Goal: Task Accomplishment & Management: Use online tool/utility

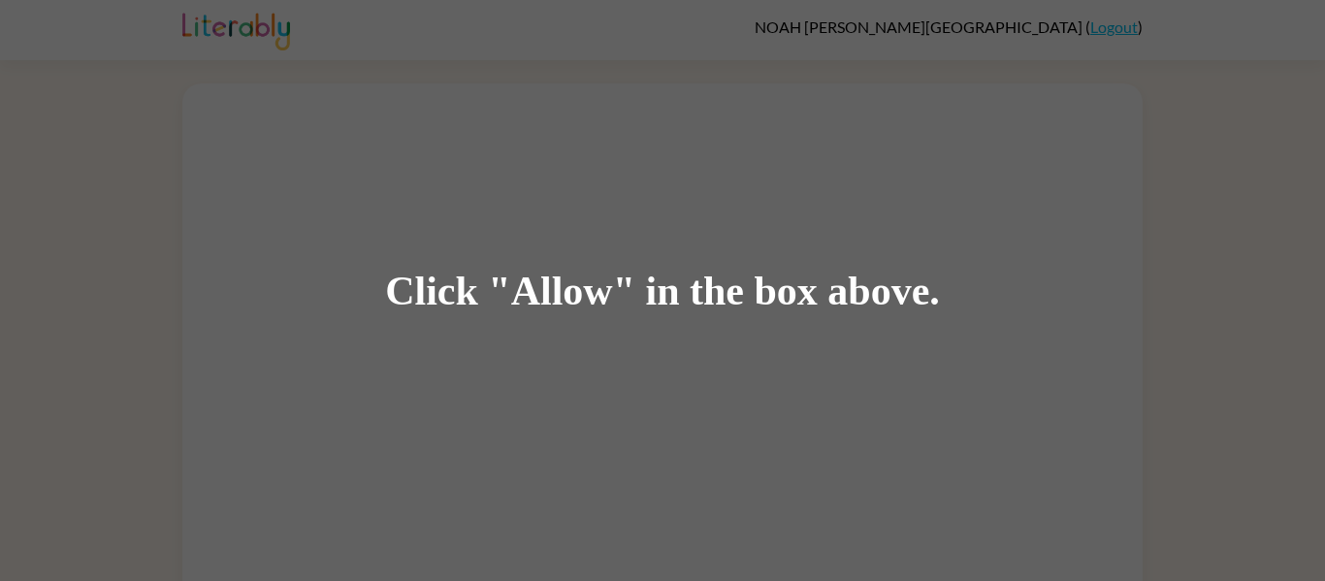
click at [301, 67] on div "Click "Allow" in the box above." at bounding box center [662, 290] width 1325 height 581
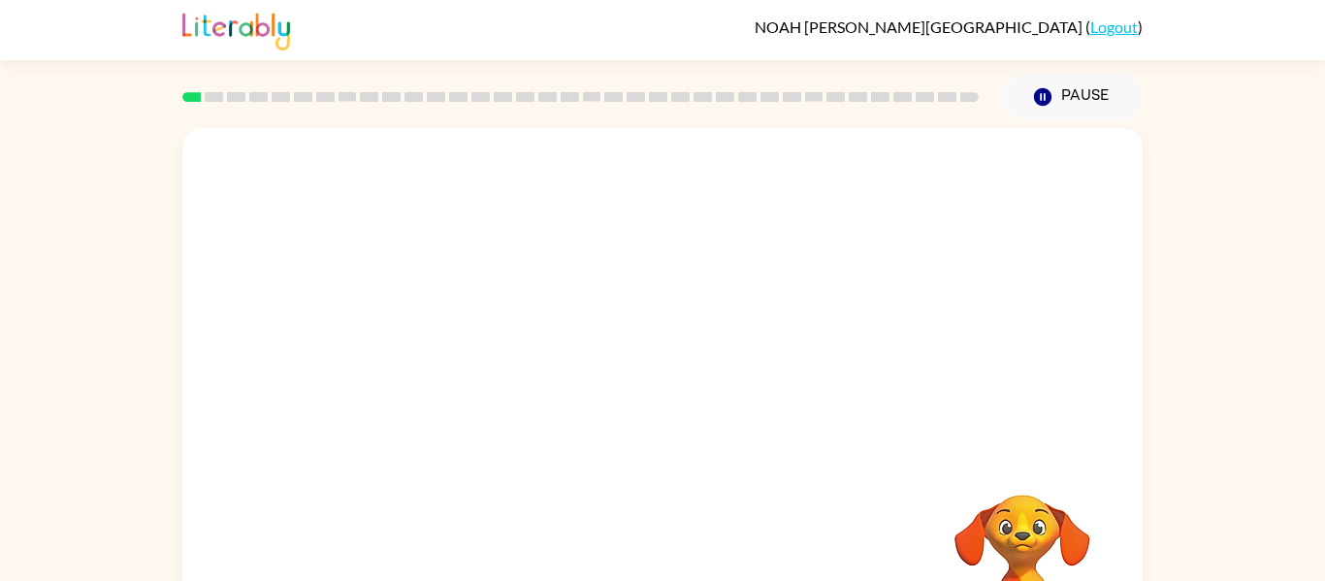
scroll to position [101, 0]
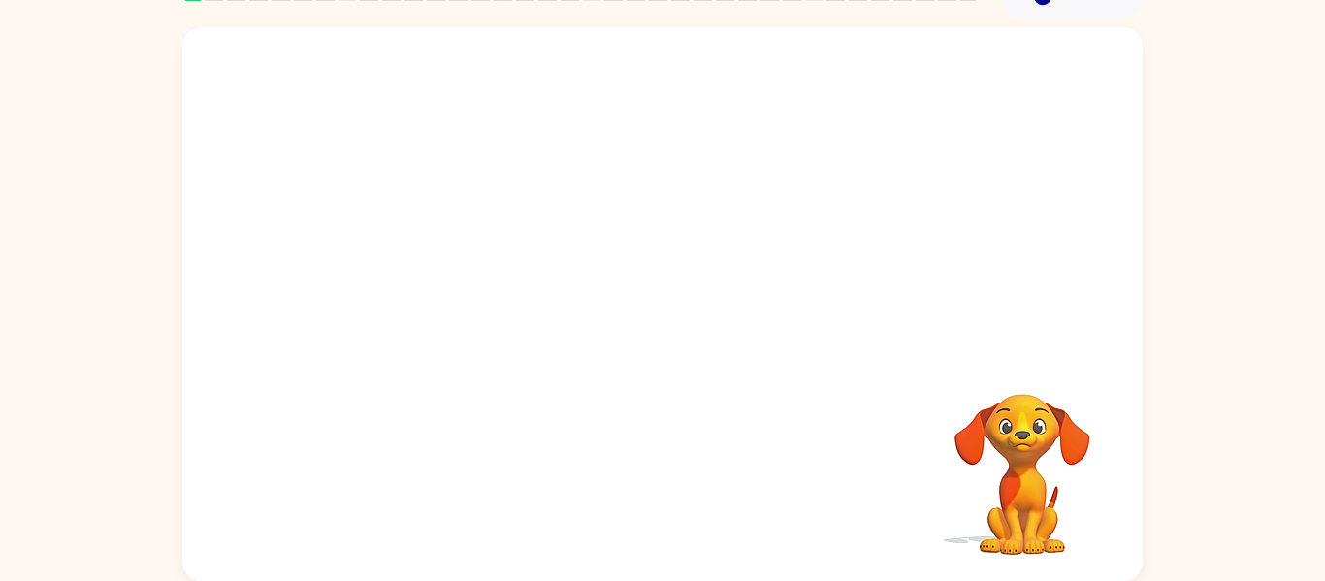
click at [1053, 433] on video "Your browser must support playing .mp4 files to use Literably. Please try using…" at bounding box center [1023, 461] width 194 height 194
click at [664, 323] on icon "button" at bounding box center [662, 314] width 22 height 22
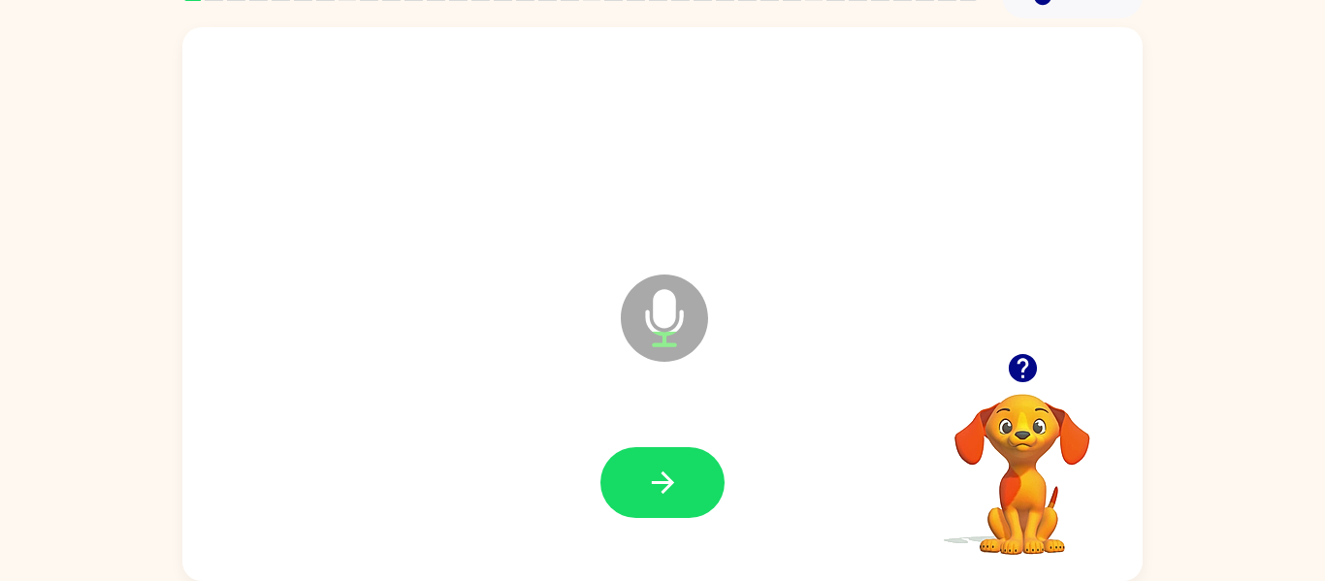
click at [1018, 377] on icon "button" at bounding box center [1022, 368] width 28 height 28
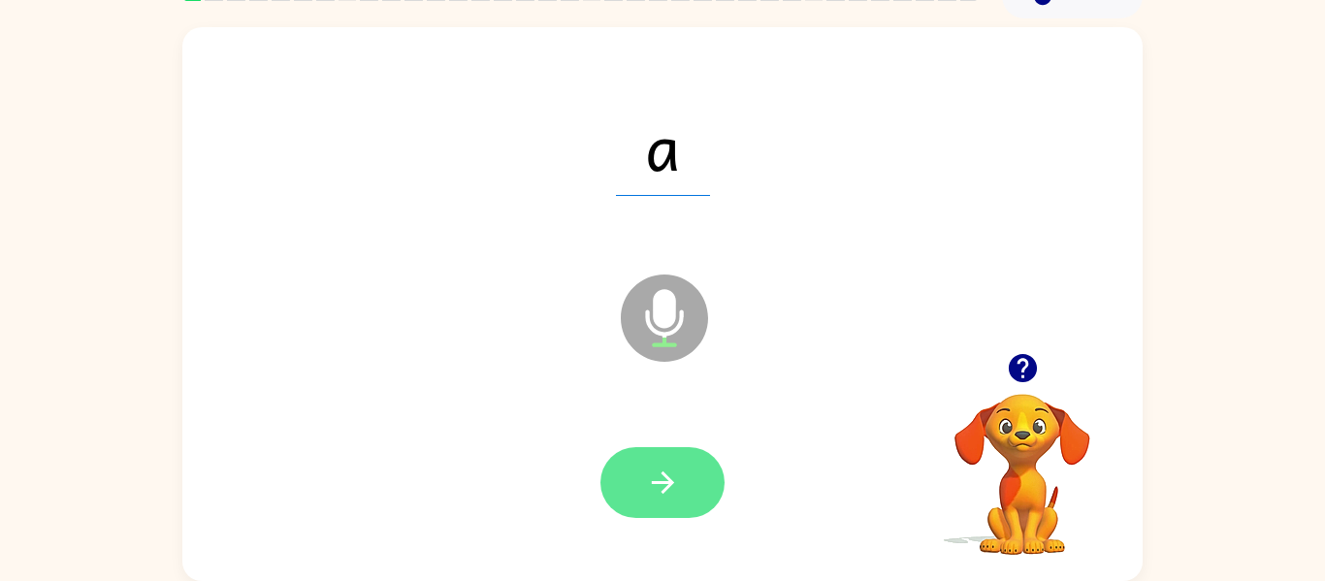
click at [618, 482] on button "button" at bounding box center [663, 482] width 124 height 71
click at [644, 498] on button "button" at bounding box center [663, 482] width 124 height 71
click at [694, 450] on button "button" at bounding box center [663, 482] width 124 height 71
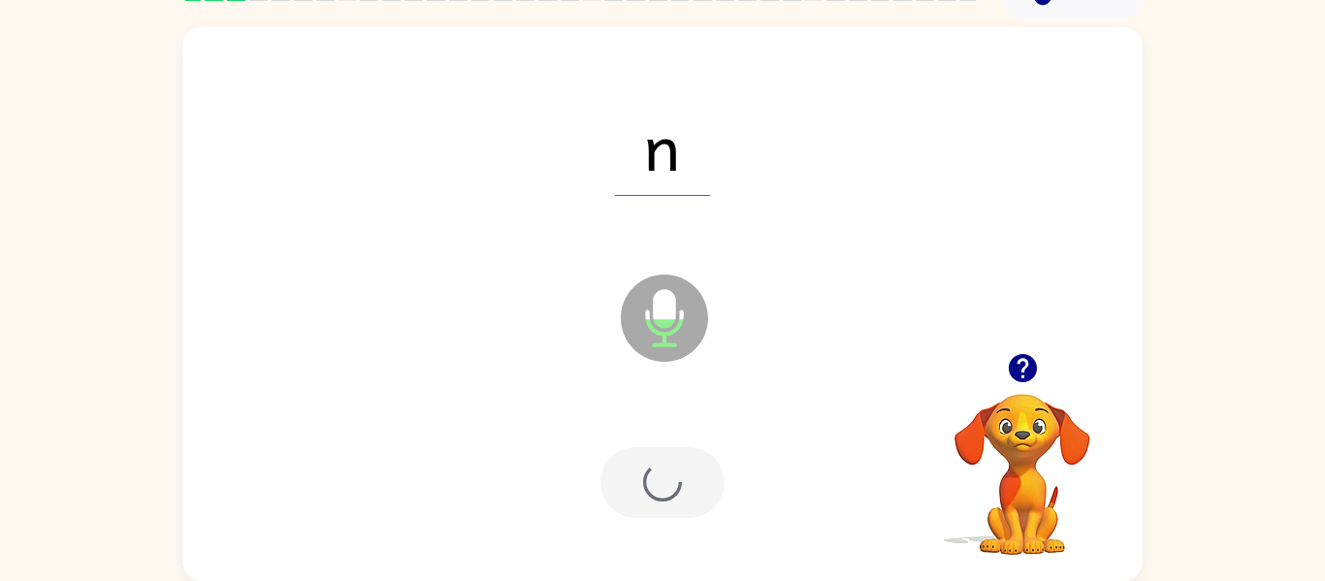
click at [680, 472] on div at bounding box center [663, 482] width 124 height 71
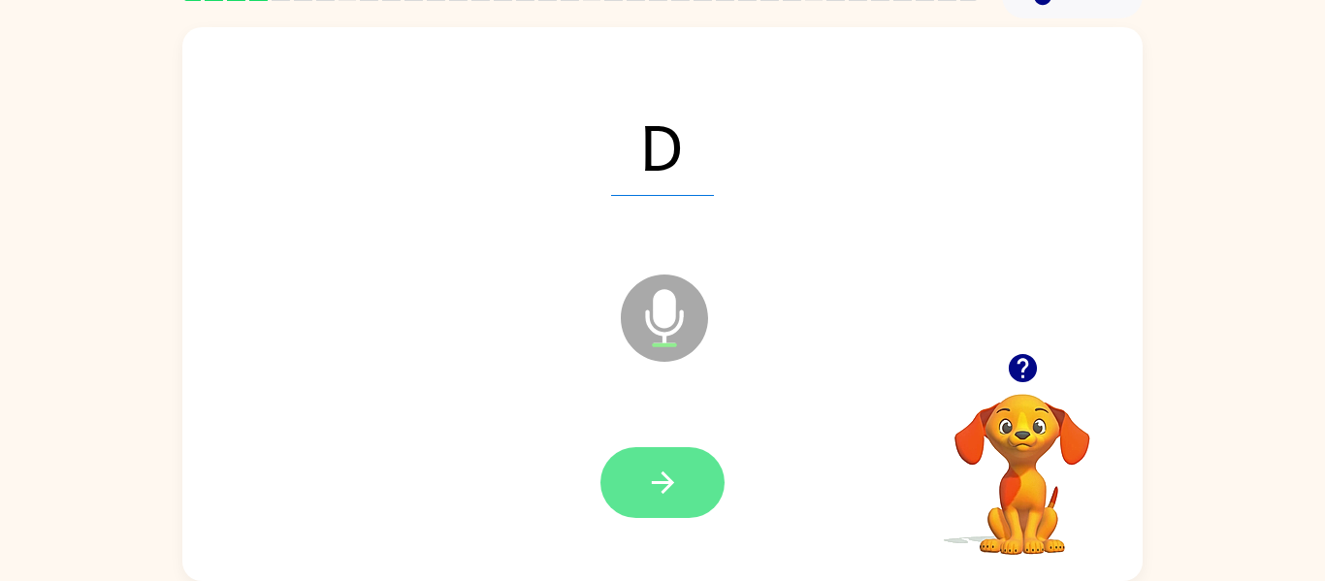
click at [684, 505] on button "button" at bounding box center [663, 482] width 124 height 71
click at [678, 491] on icon "button" at bounding box center [663, 483] width 34 height 34
click at [638, 500] on button "button" at bounding box center [663, 482] width 124 height 71
click at [692, 503] on button "button" at bounding box center [663, 482] width 124 height 71
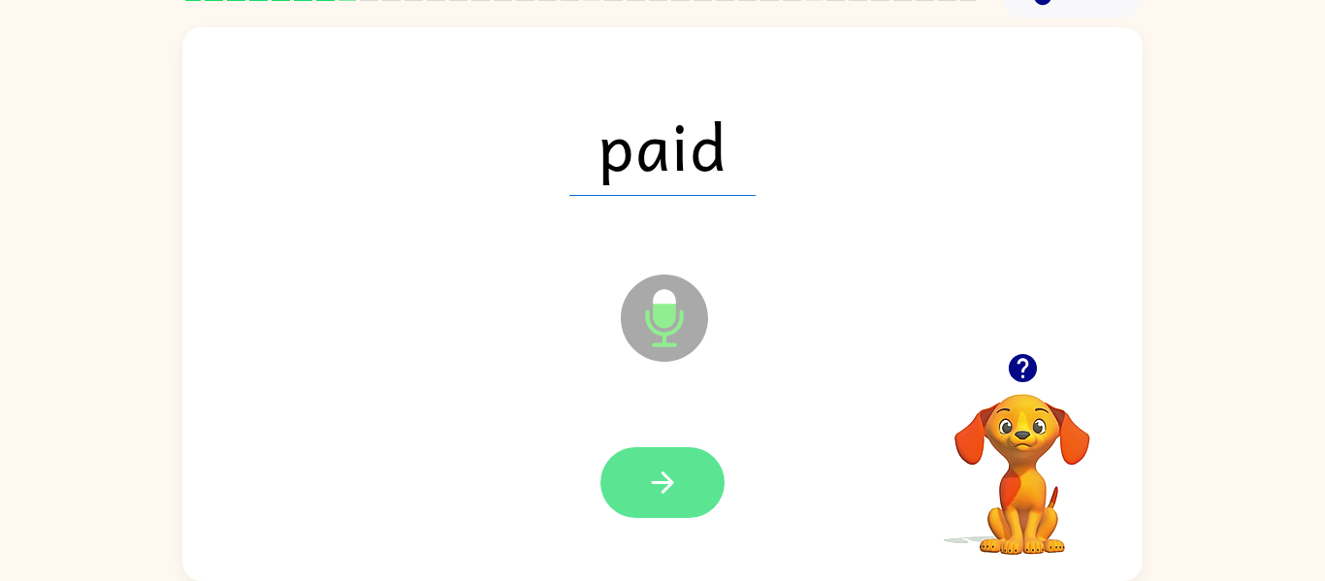
click at [684, 494] on button "button" at bounding box center [663, 482] width 124 height 71
click at [661, 496] on icon "button" at bounding box center [663, 483] width 34 height 34
click at [640, 464] on button "button" at bounding box center [663, 482] width 124 height 71
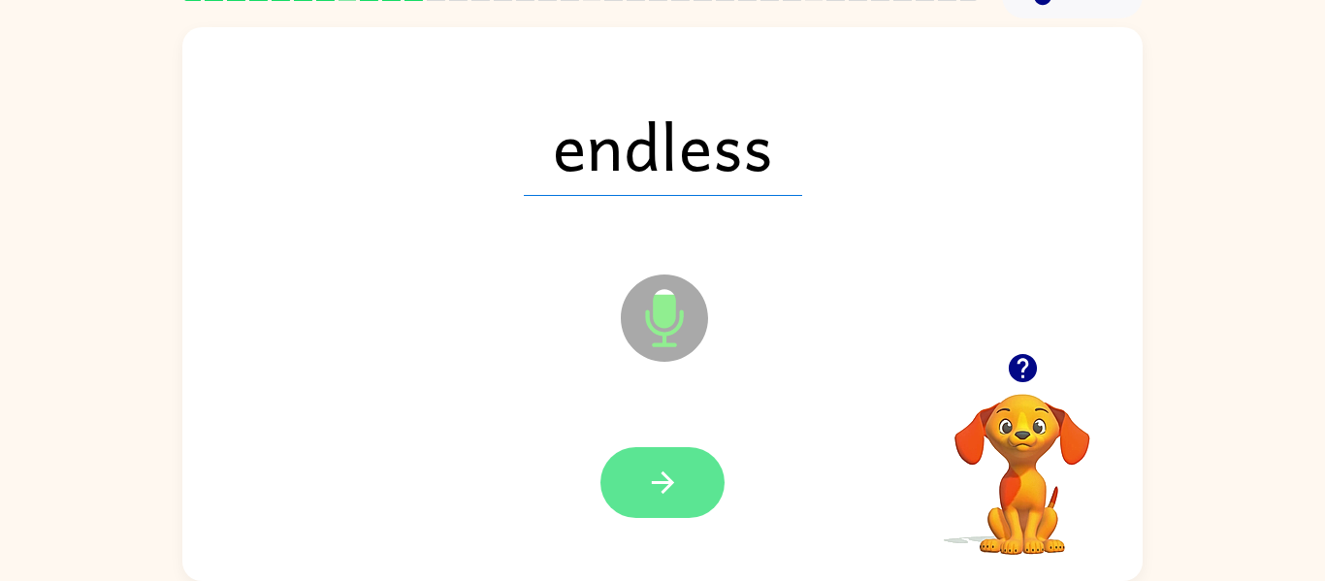
click at [643, 496] on button "button" at bounding box center [663, 482] width 124 height 71
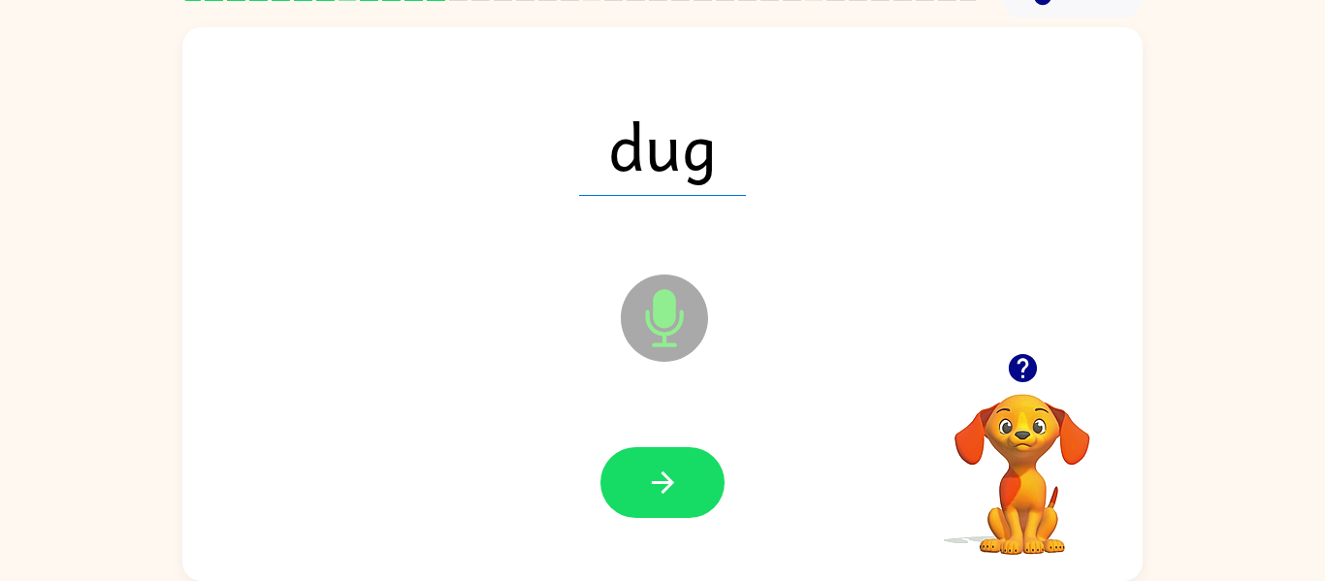
click at [825, 484] on div at bounding box center [663, 483] width 922 height 159
click at [1030, 349] on button "button" at bounding box center [1022, 367] width 49 height 49
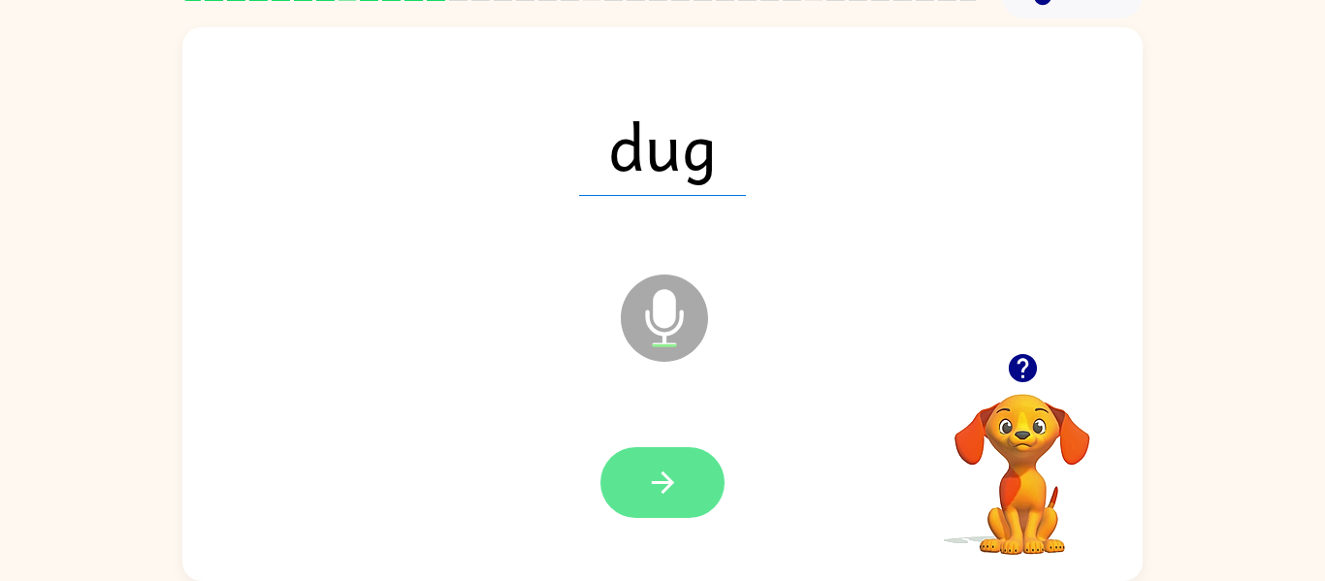
click at [644, 506] on button "button" at bounding box center [663, 482] width 124 height 71
click at [705, 500] on button "button" at bounding box center [663, 482] width 124 height 71
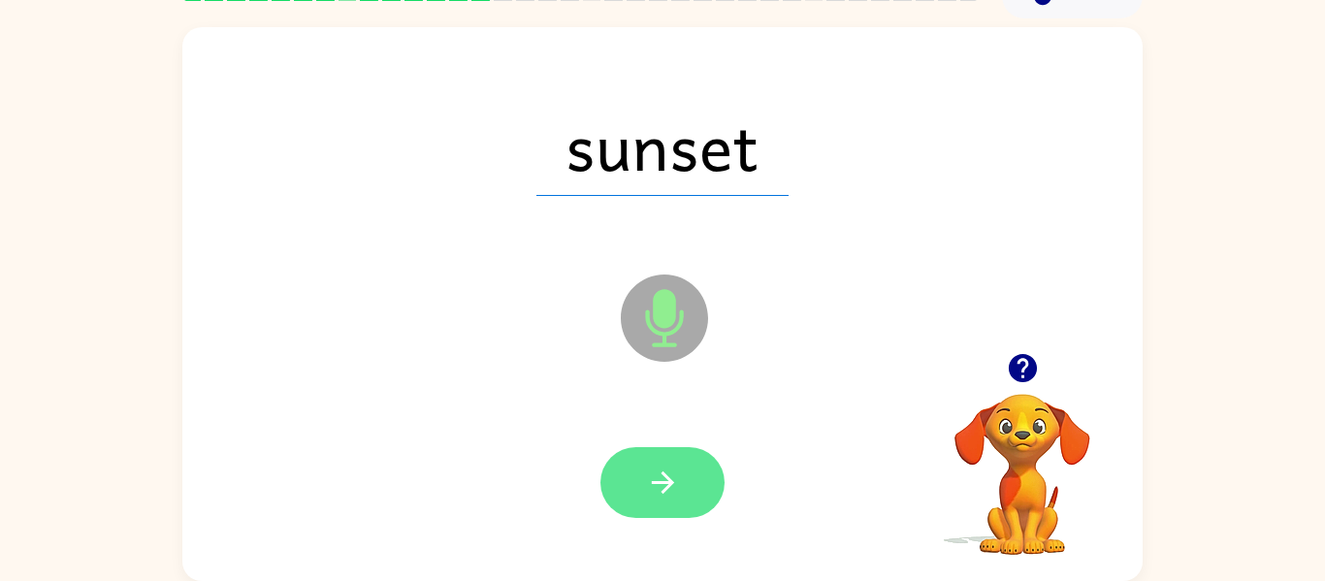
click at [675, 506] on button "button" at bounding box center [663, 482] width 124 height 71
click at [675, 487] on icon "button" at bounding box center [663, 483] width 34 height 34
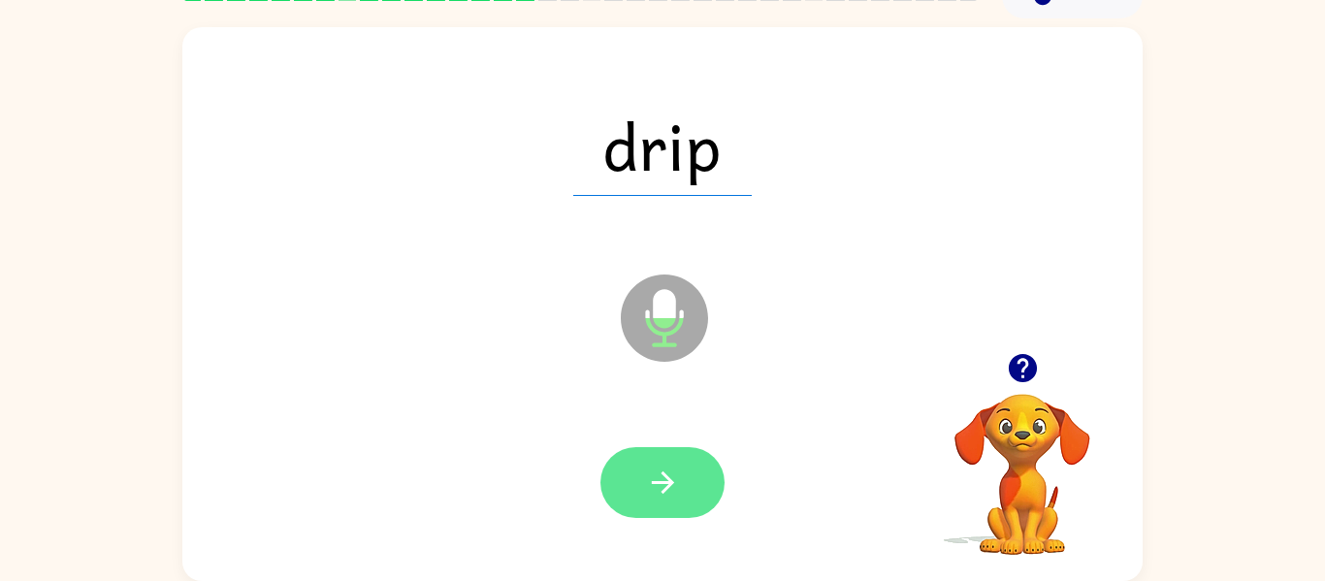
click at [687, 508] on button "button" at bounding box center [663, 482] width 124 height 71
click at [684, 511] on button "button" at bounding box center [663, 482] width 124 height 71
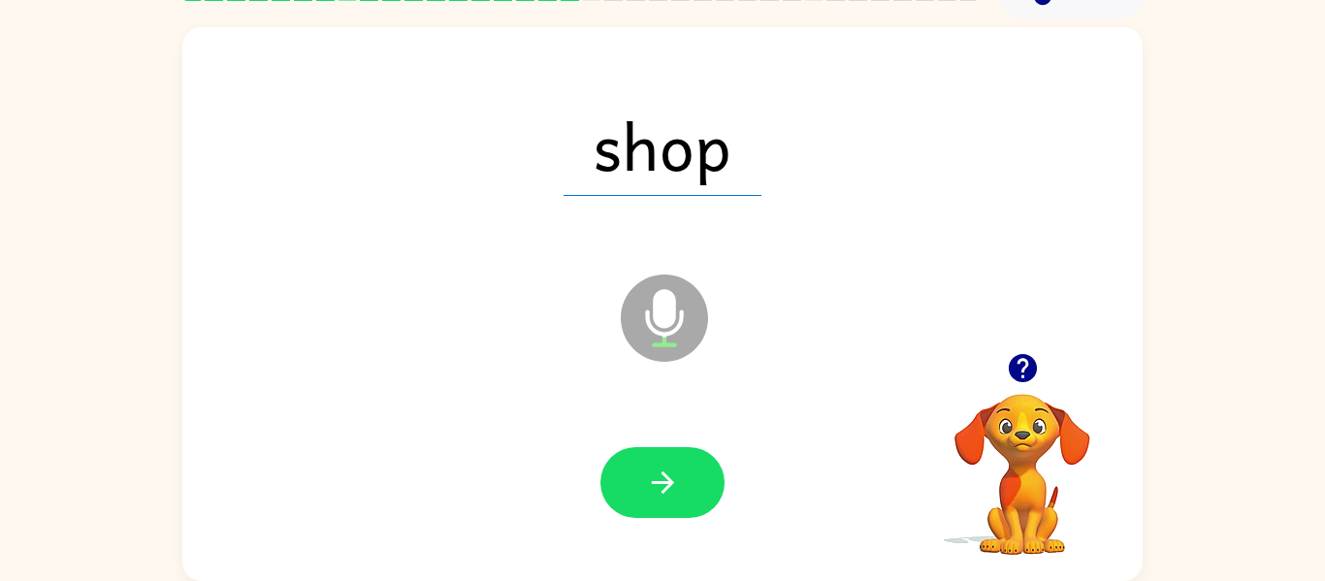
scroll to position [86, 0]
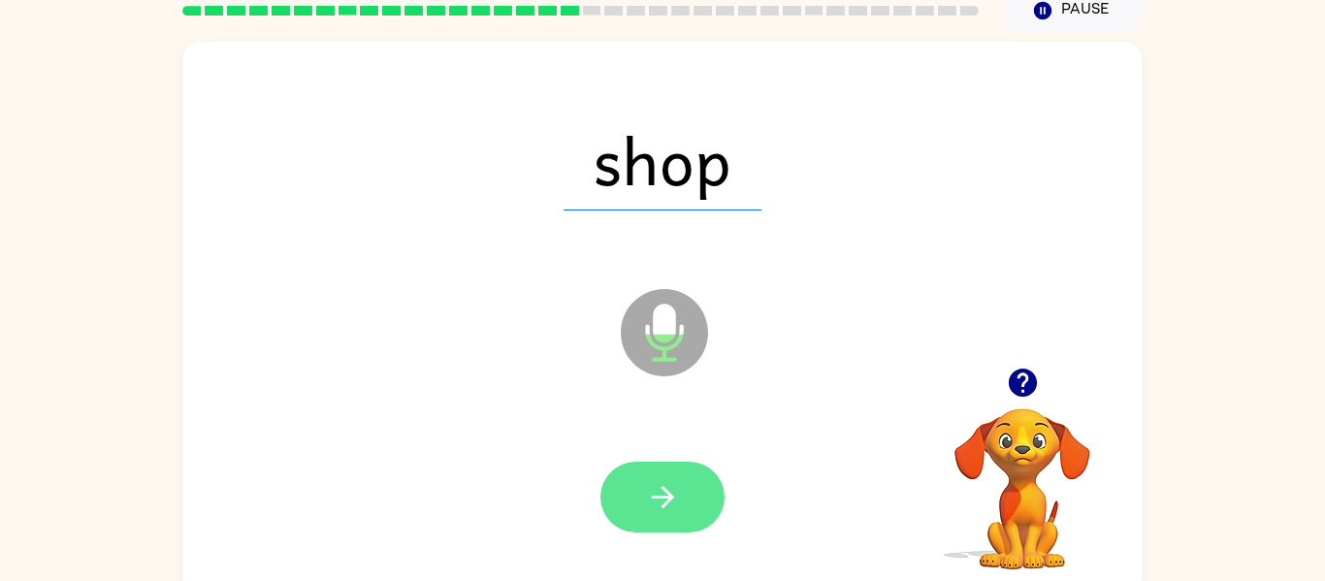
click at [671, 504] on icon "button" at bounding box center [663, 497] width 34 height 34
click at [685, 488] on div at bounding box center [663, 497] width 124 height 71
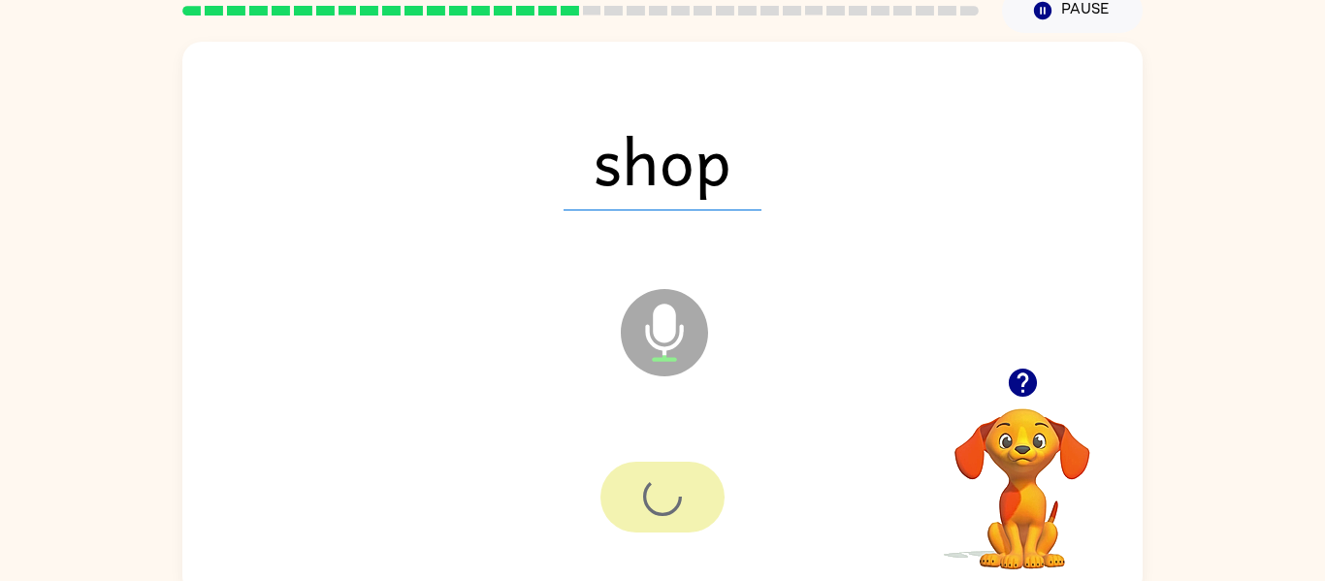
click at [707, 477] on div at bounding box center [663, 497] width 124 height 71
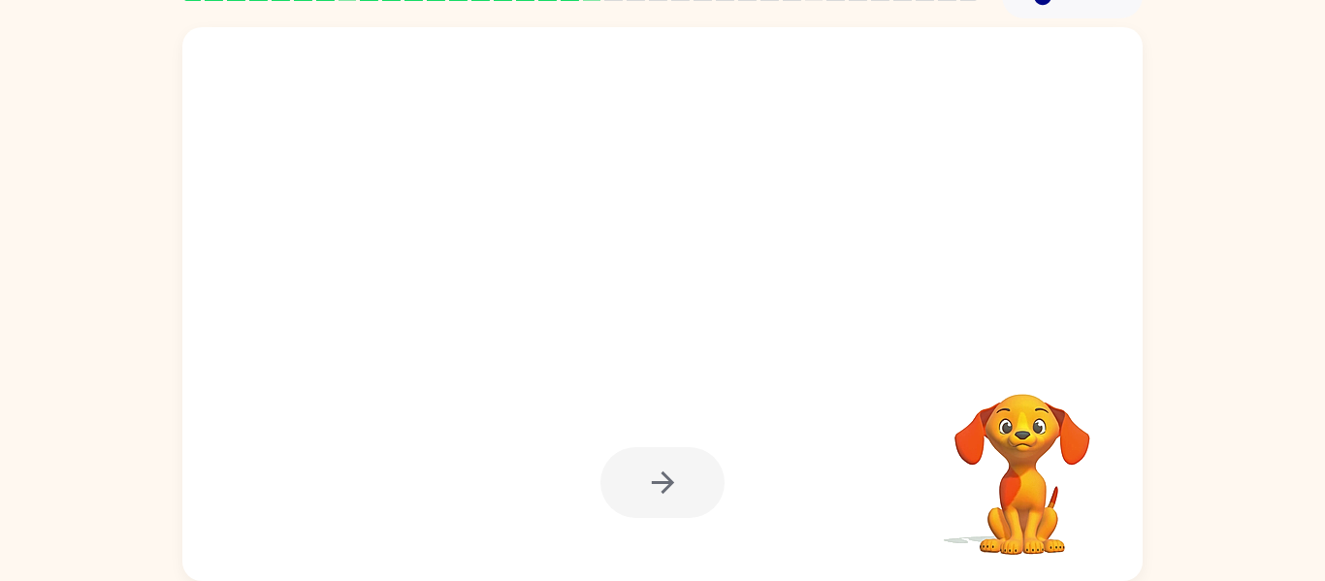
scroll to position [99, 0]
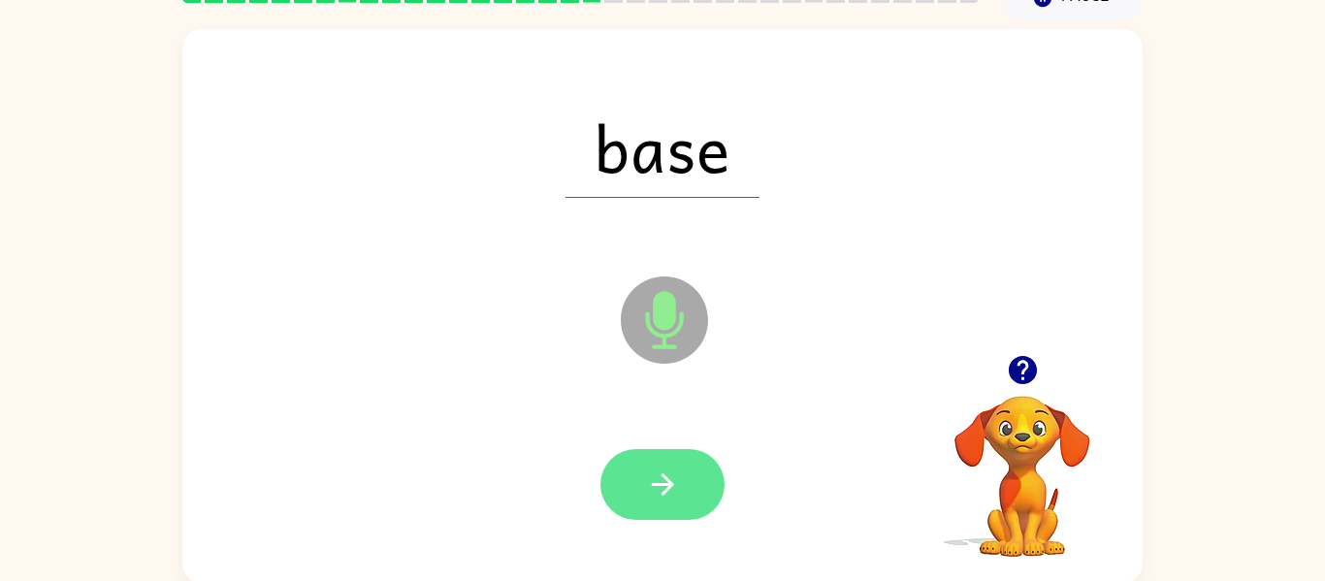
click at [702, 506] on button "button" at bounding box center [663, 484] width 124 height 71
click at [711, 469] on div at bounding box center [663, 484] width 124 height 71
click at [699, 506] on button "button" at bounding box center [663, 484] width 124 height 71
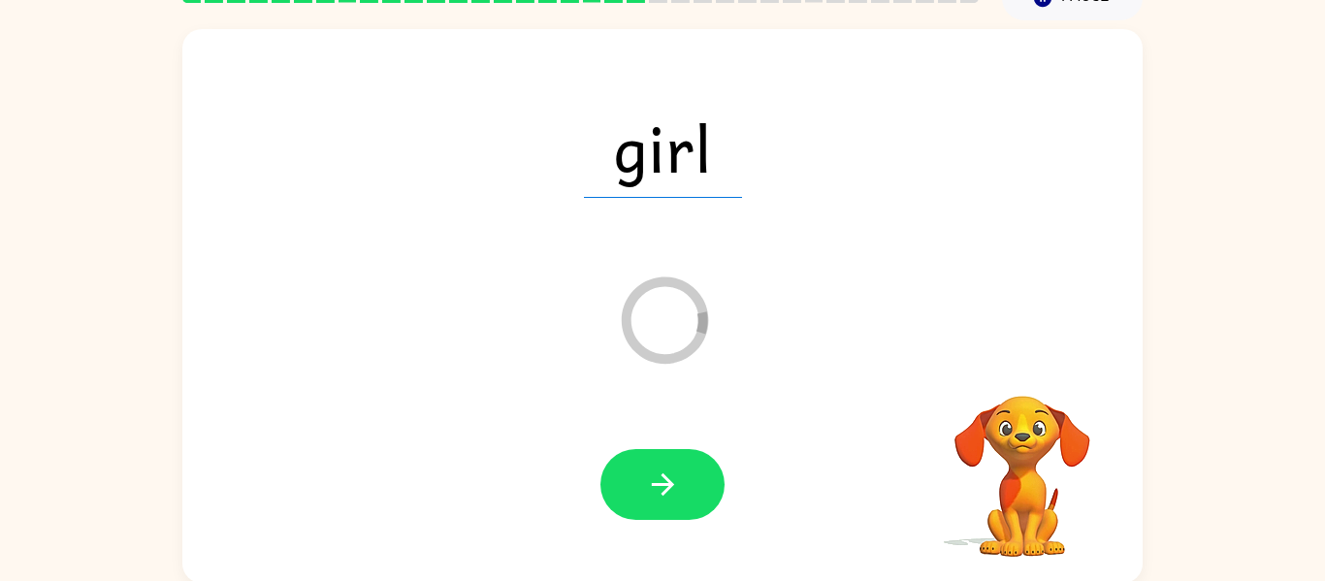
click at [1019, 374] on video "Your browser must support playing .mp4 files to use Literably. Please try using…" at bounding box center [1023, 463] width 194 height 194
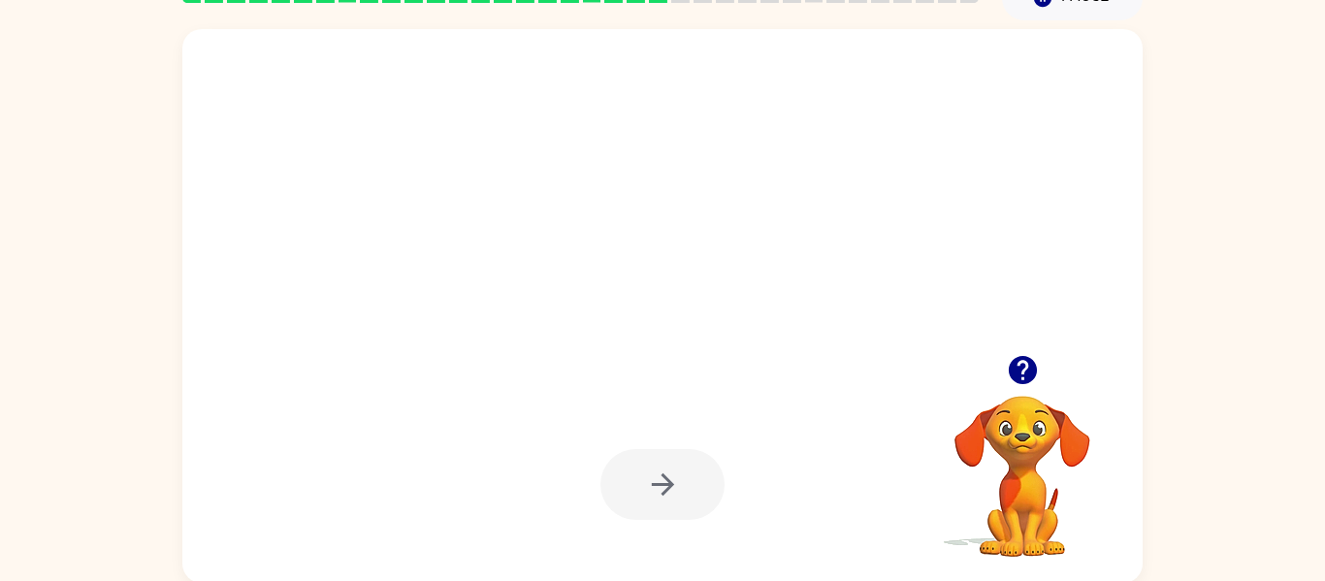
scroll to position [101, 0]
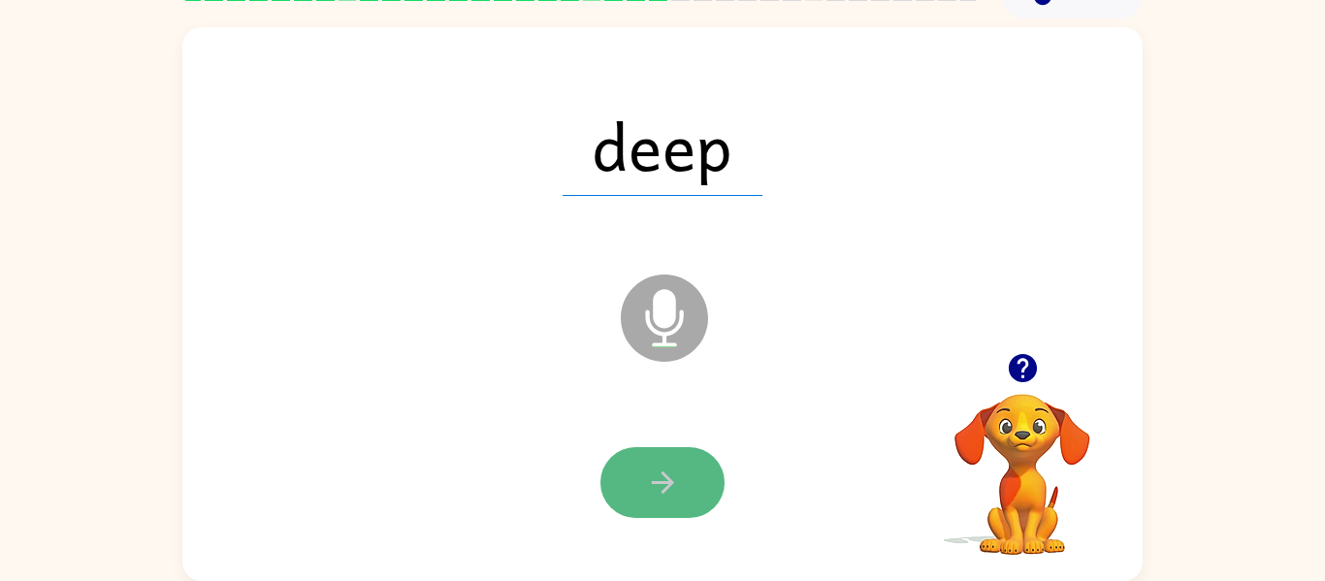
click at [653, 475] on icon "button" at bounding box center [663, 483] width 34 height 34
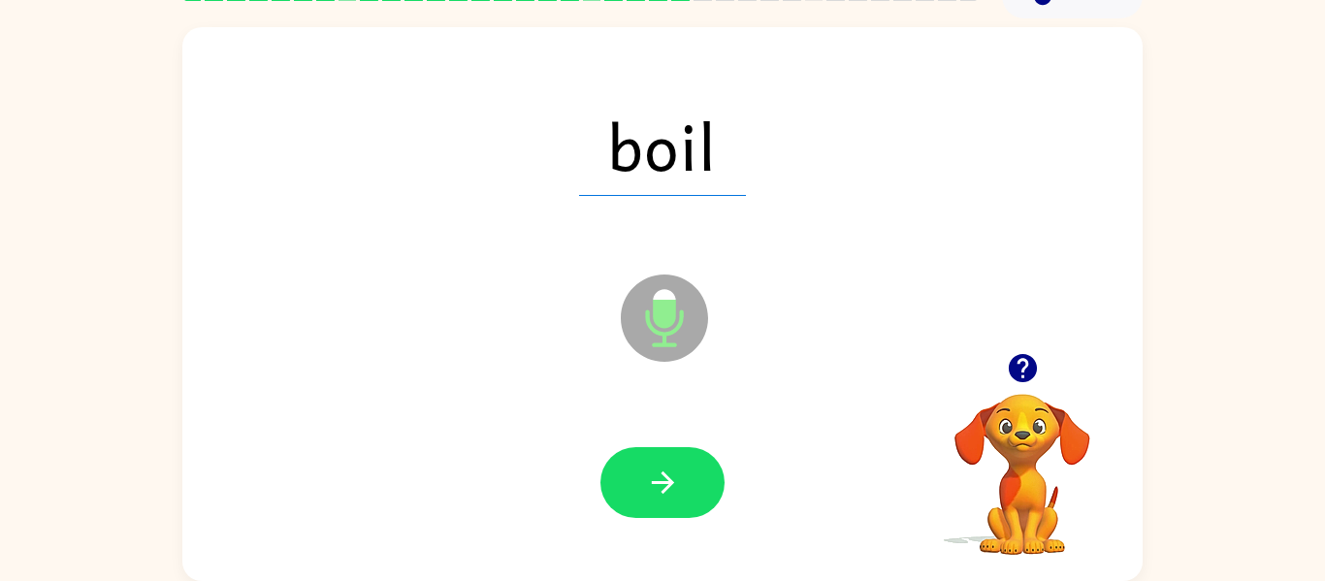
click at [653, 475] on icon "button" at bounding box center [663, 483] width 34 height 34
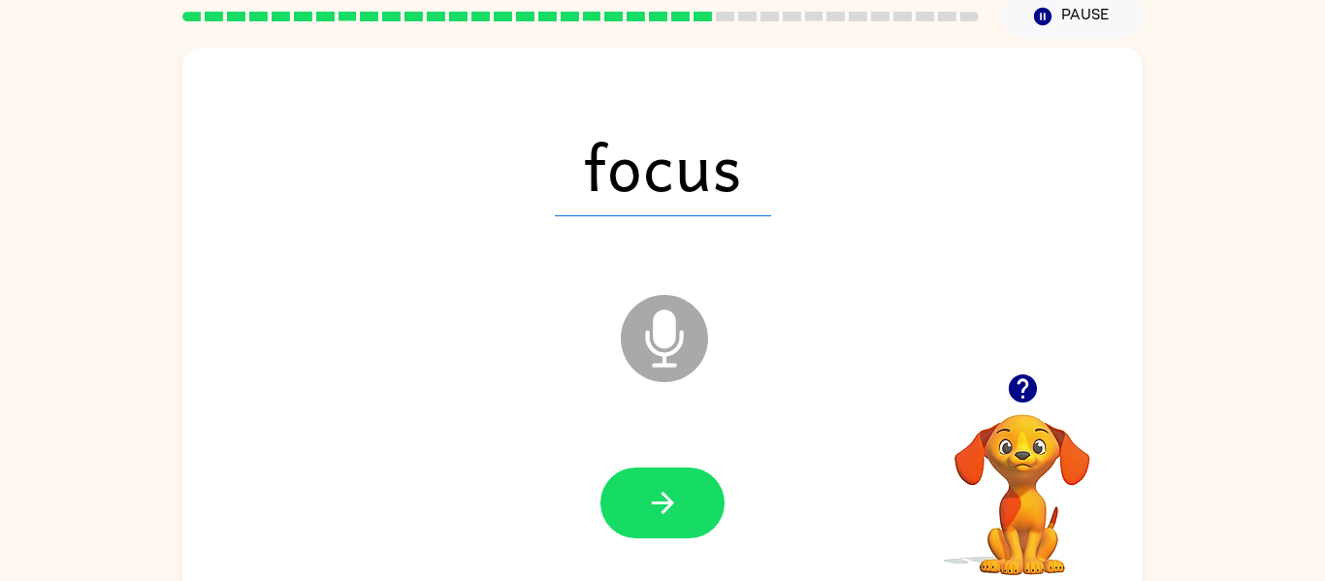
scroll to position [83, 0]
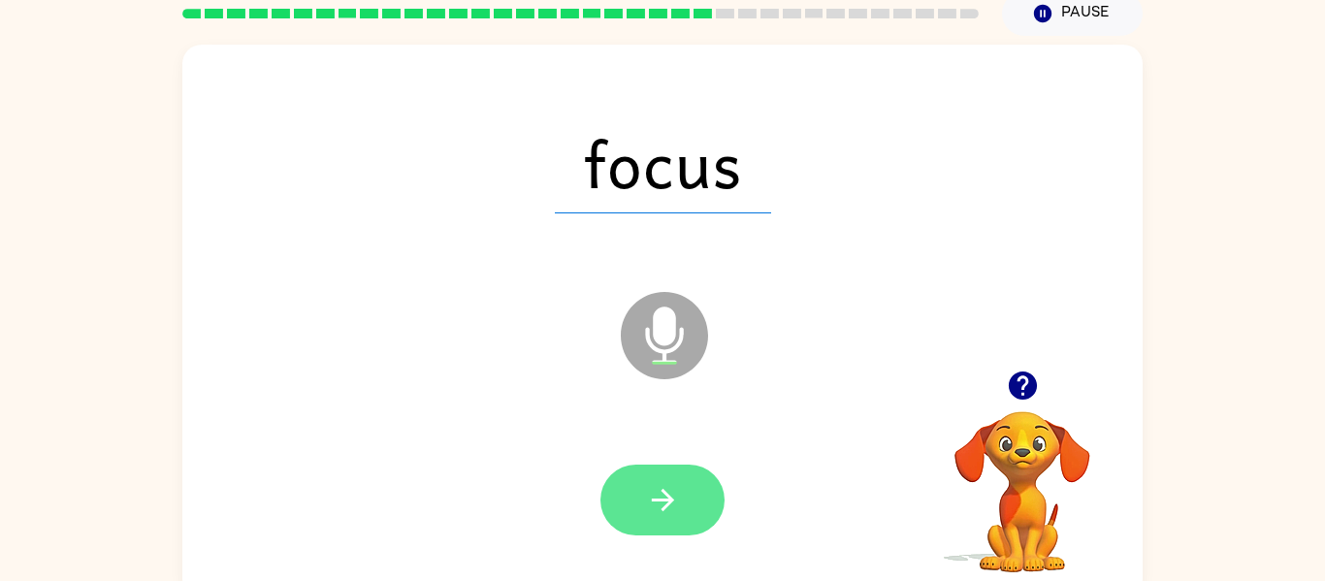
click at [678, 480] on button "button" at bounding box center [663, 500] width 124 height 71
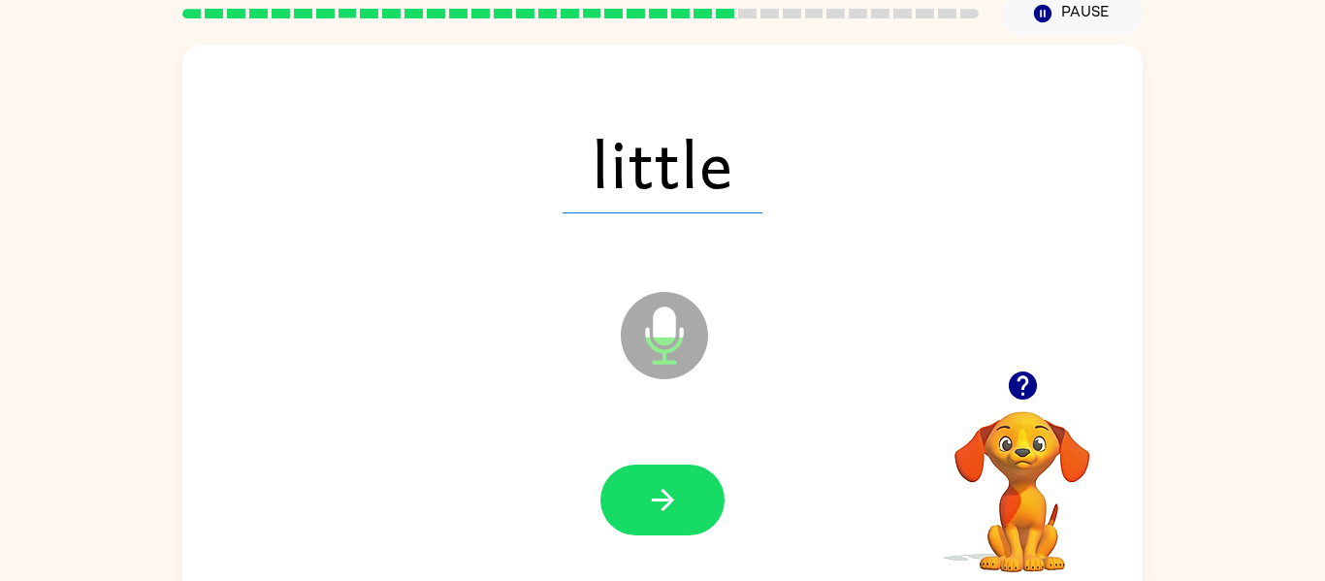
click at [593, 187] on span "little" at bounding box center [663, 163] width 200 height 101
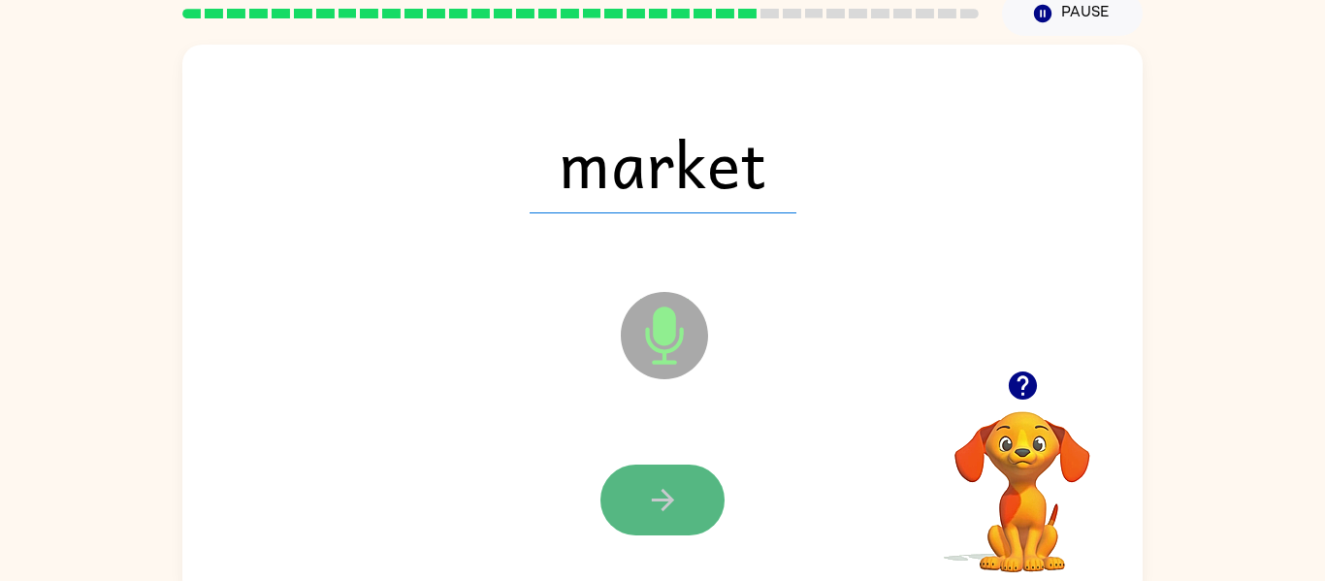
click at [677, 488] on icon "button" at bounding box center [663, 500] width 34 height 34
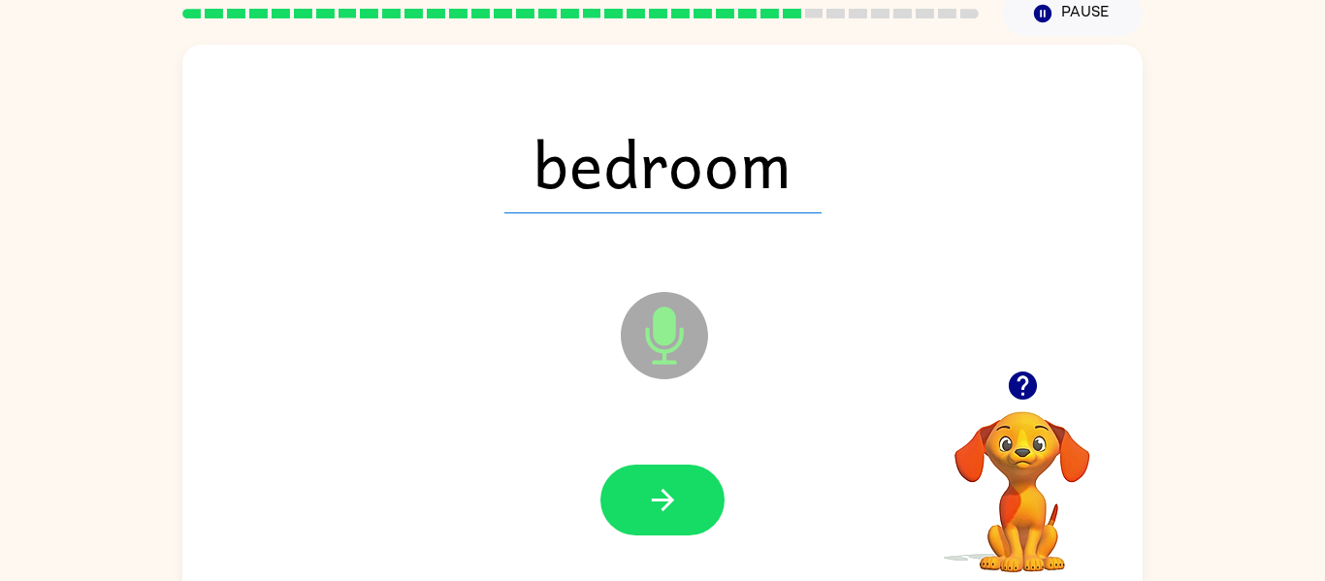
click at [621, 231] on div "bedroom" at bounding box center [663, 162] width 922 height 159
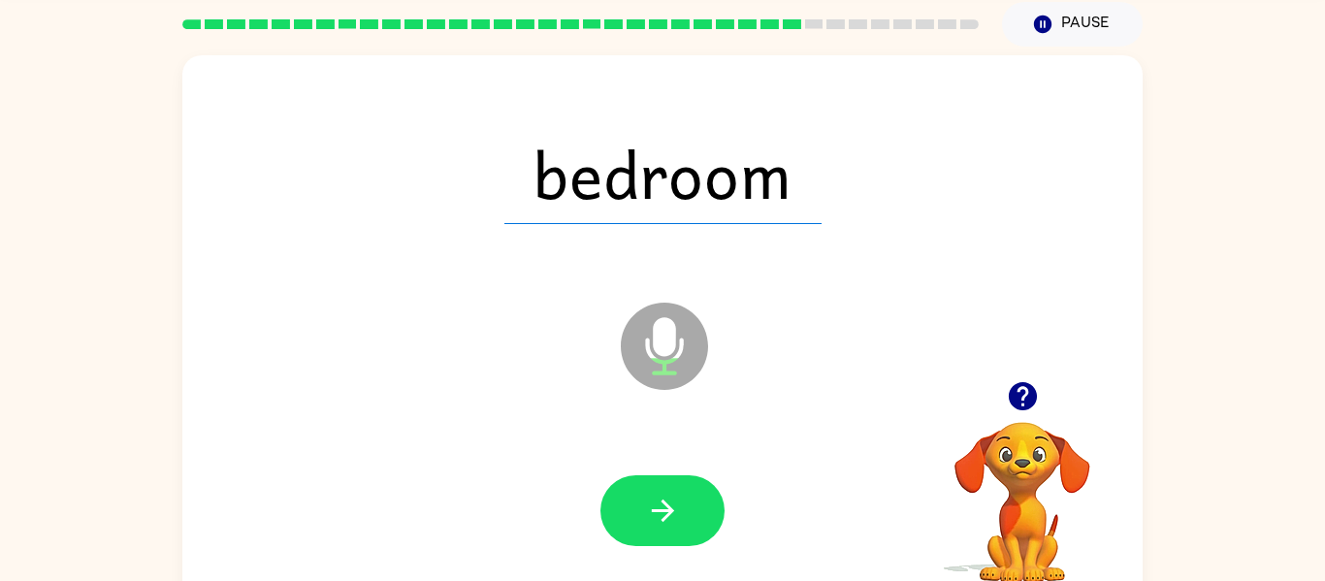
scroll to position [64, 0]
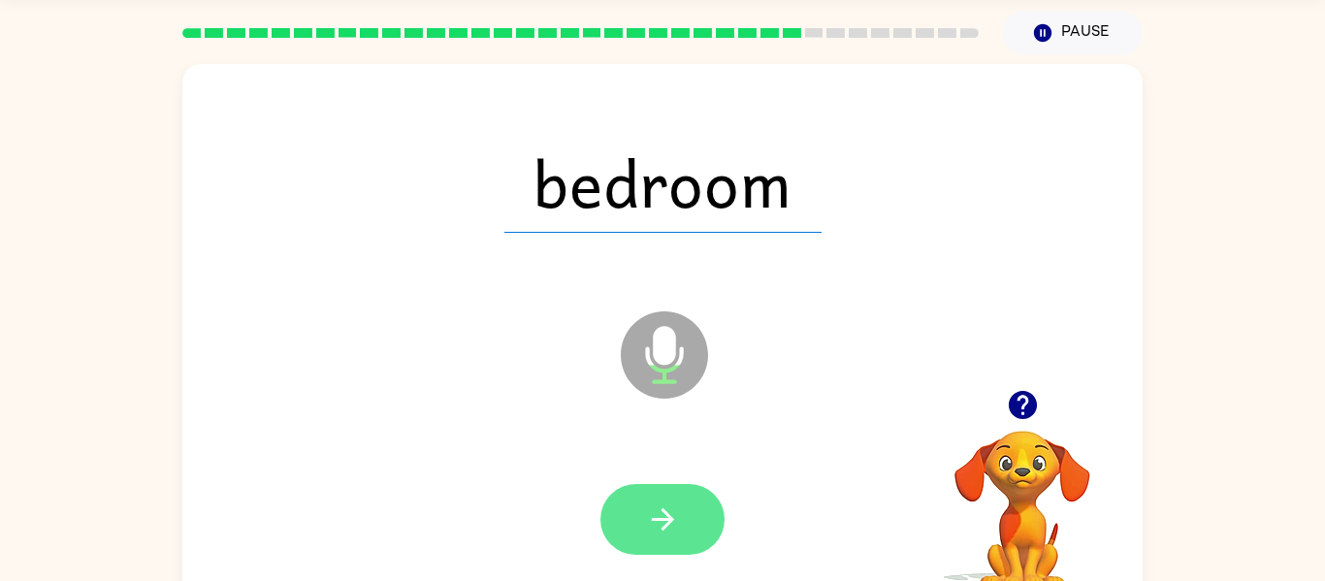
click at [717, 537] on button "button" at bounding box center [663, 519] width 124 height 71
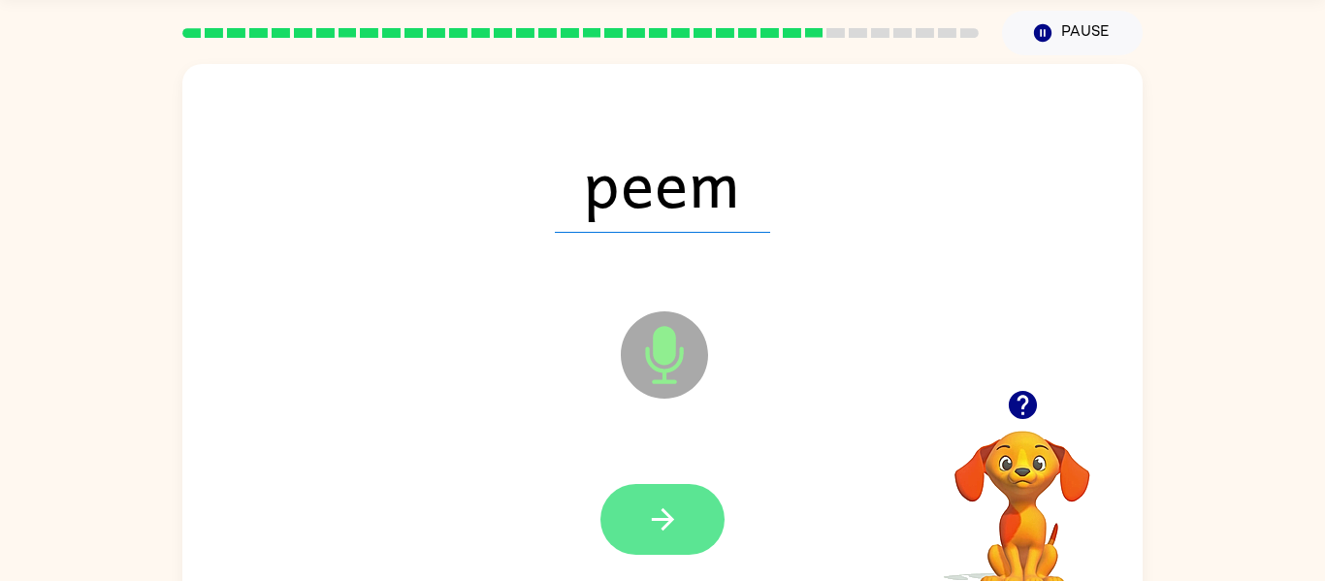
click at [673, 509] on icon "button" at bounding box center [663, 520] width 34 height 34
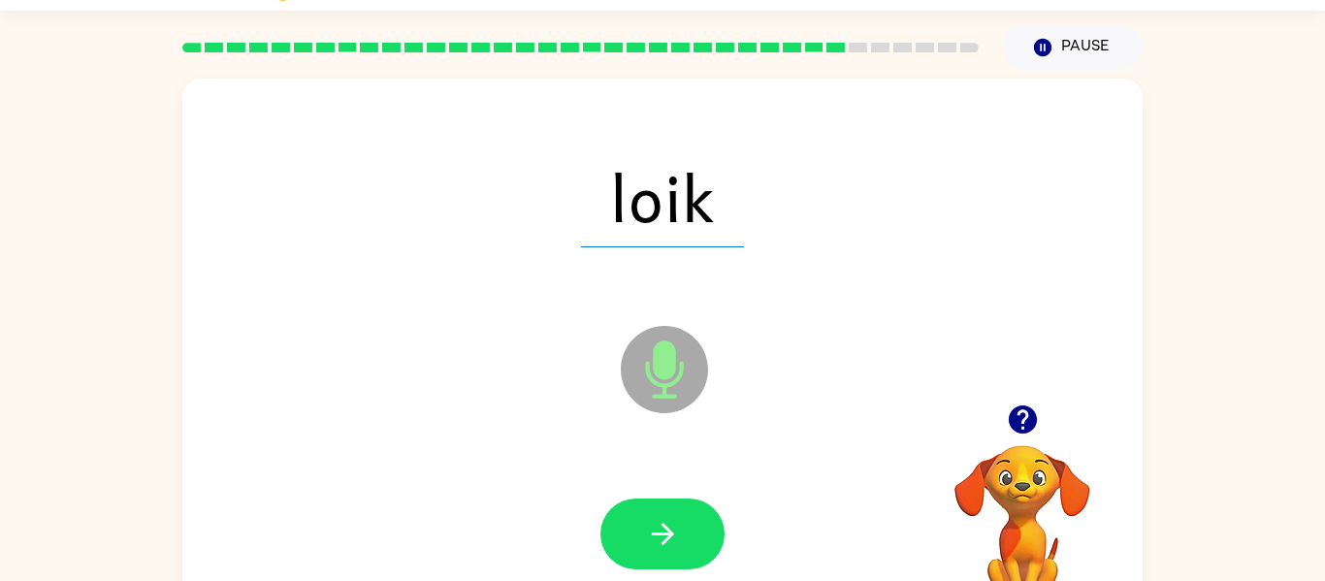
scroll to position [15, 0]
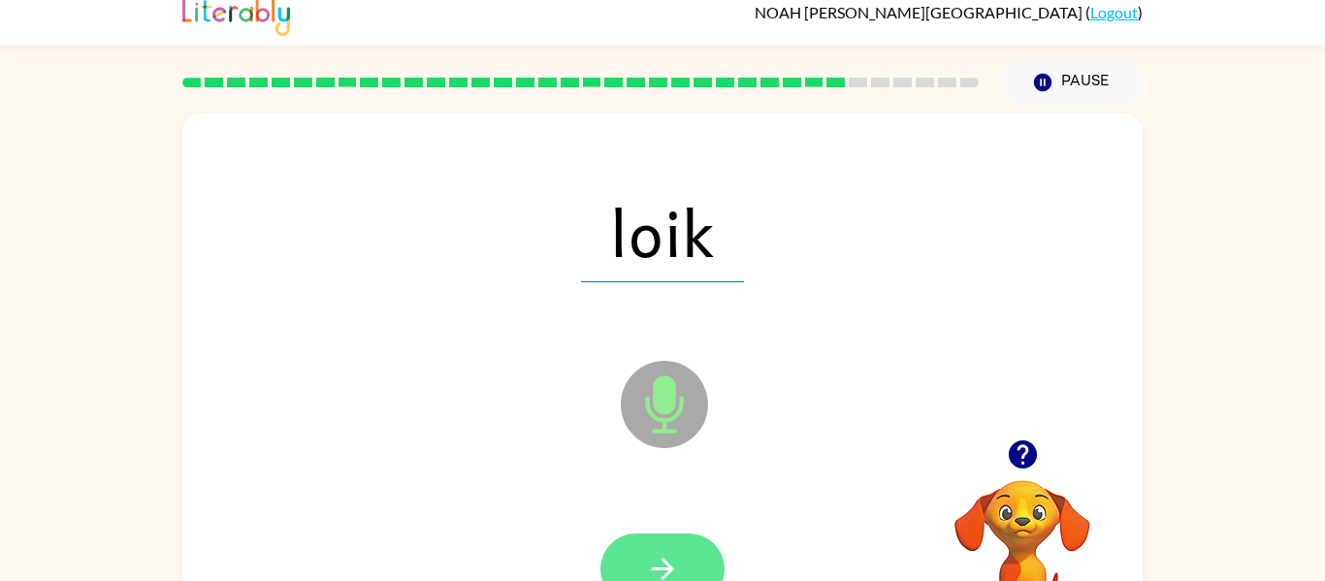
click at [688, 562] on button "button" at bounding box center [663, 569] width 124 height 71
click at [660, 569] on icon "button" at bounding box center [662, 569] width 22 height 22
click at [663, 569] on icon "button" at bounding box center [662, 569] width 22 height 22
click at [651, 570] on icon "button" at bounding box center [663, 569] width 34 height 34
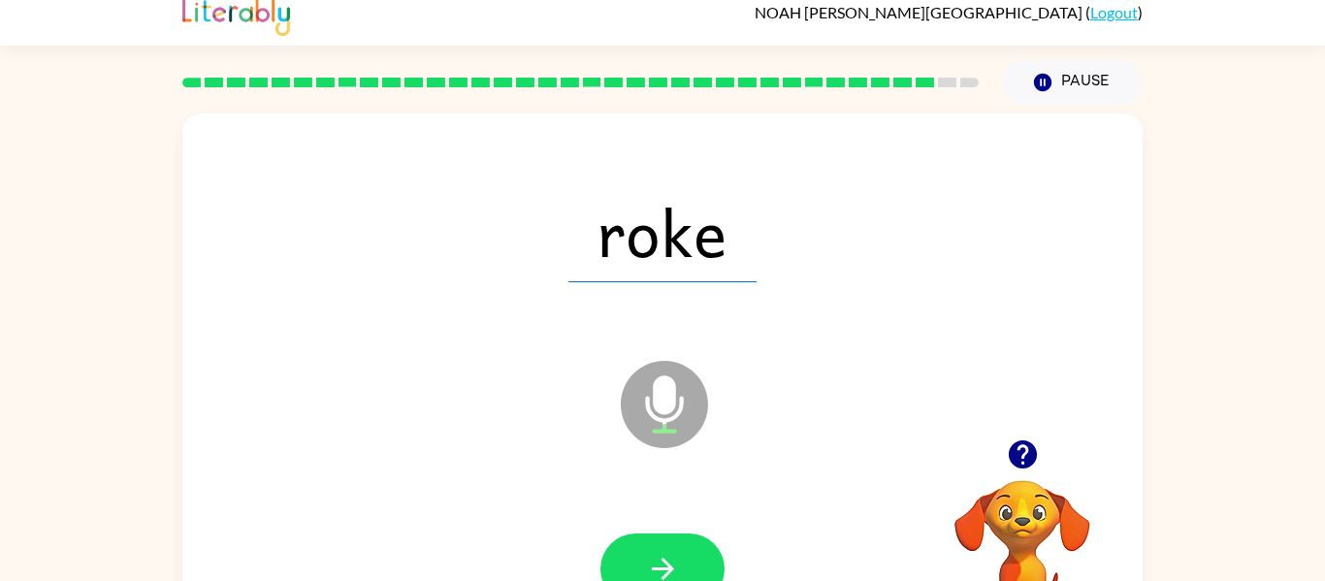
scroll to position [0, 0]
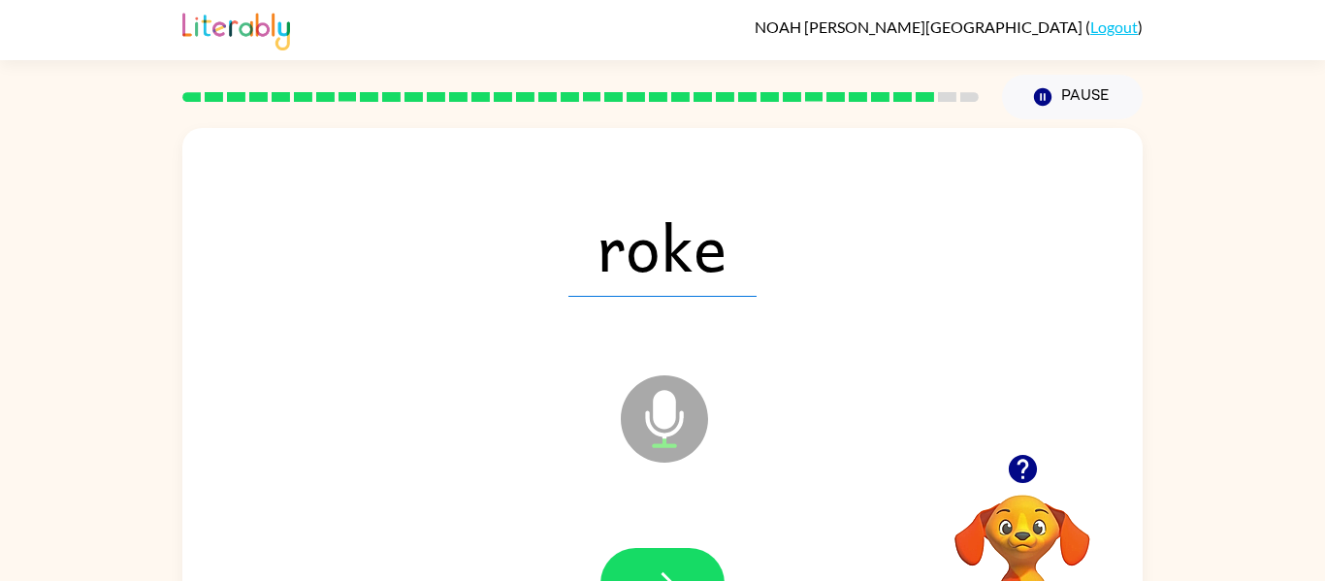
click at [555, 562] on div at bounding box center [663, 584] width 922 height 159
click at [655, 571] on icon "button" at bounding box center [663, 584] width 34 height 34
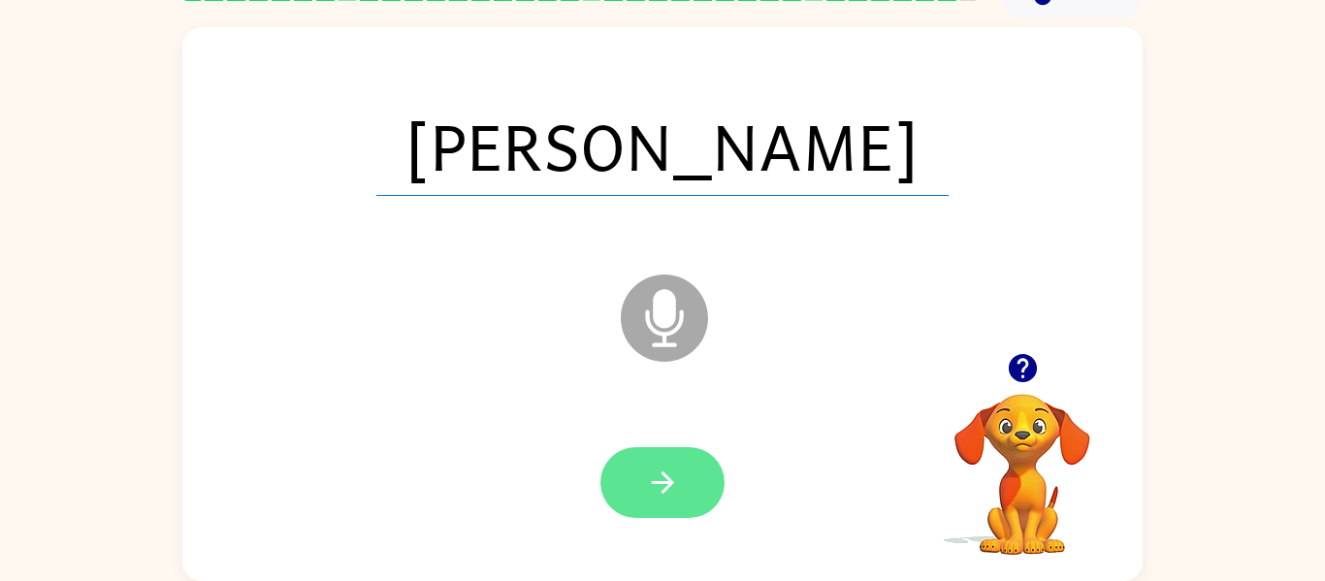
click at [655, 518] on button "button" at bounding box center [663, 482] width 124 height 71
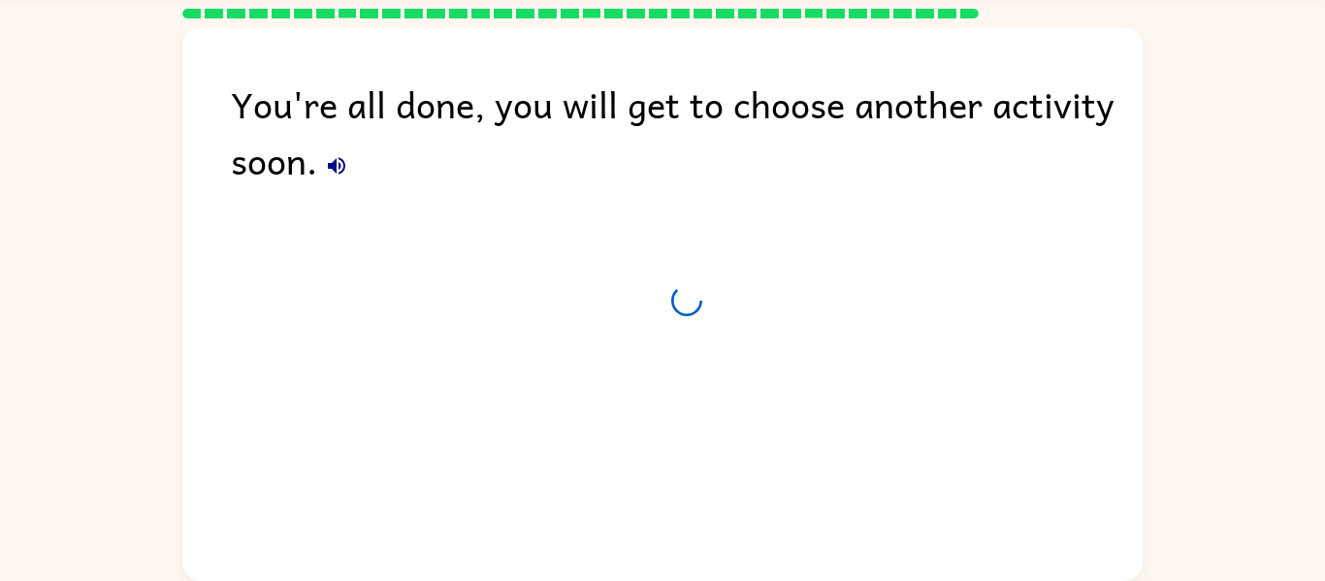
scroll to position [66, 0]
